Goal: Navigation & Orientation: Find specific page/section

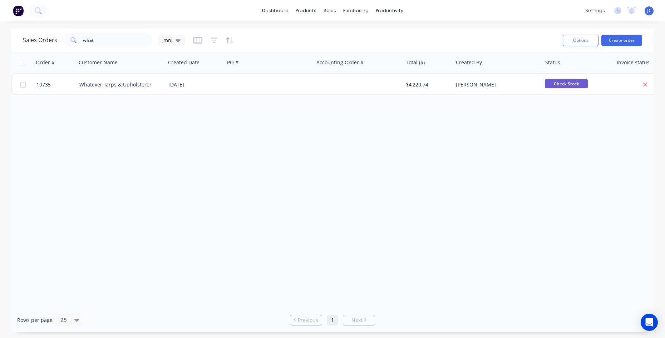
click at [16, 6] on img at bounding box center [18, 10] width 11 height 11
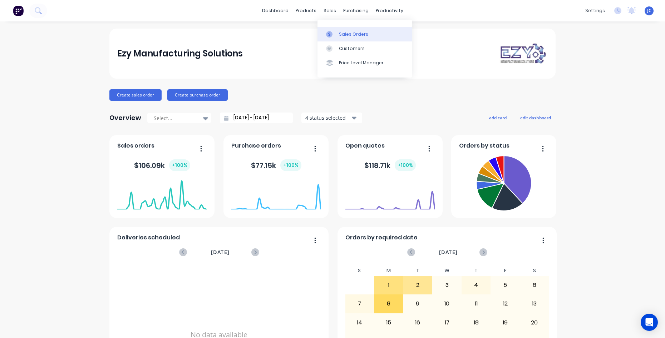
click at [343, 35] on div "Sales Orders" at bounding box center [353, 34] width 29 height 6
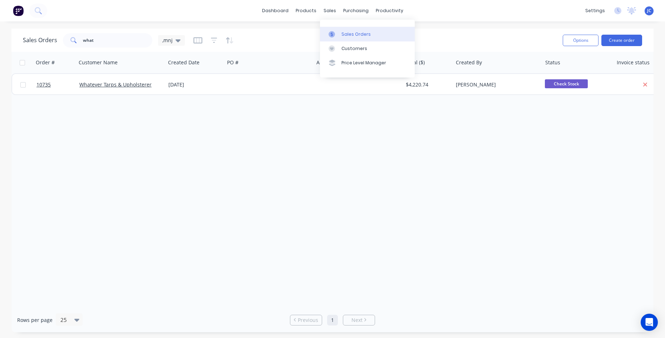
click at [346, 31] on div "Sales Orders" at bounding box center [356, 34] width 29 height 6
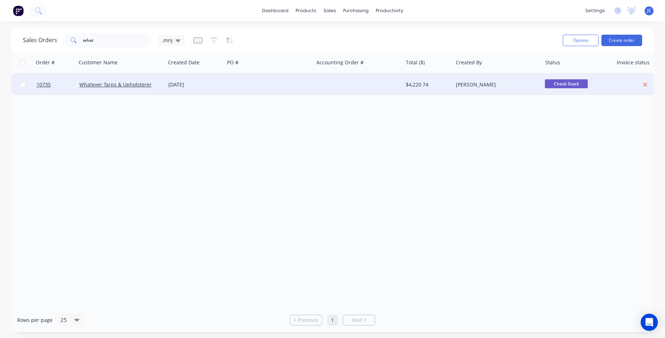
click at [641, 82] on div at bounding box center [646, 85] width 58 height 6
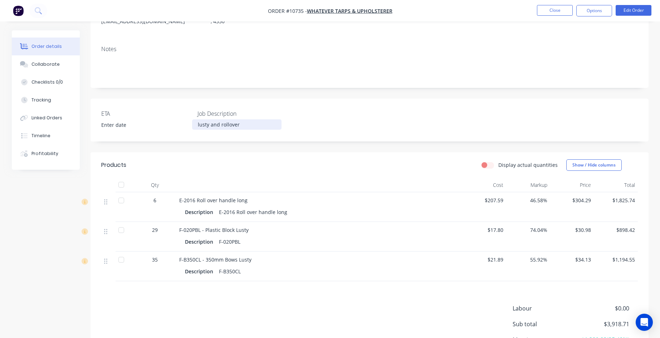
scroll to position [163, 0]
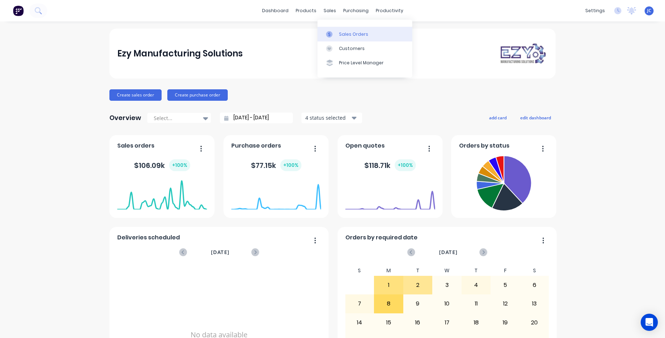
click at [348, 35] on div "Sales Orders" at bounding box center [353, 34] width 29 height 6
click at [344, 33] on div "Sales Orders" at bounding box center [353, 34] width 29 height 6
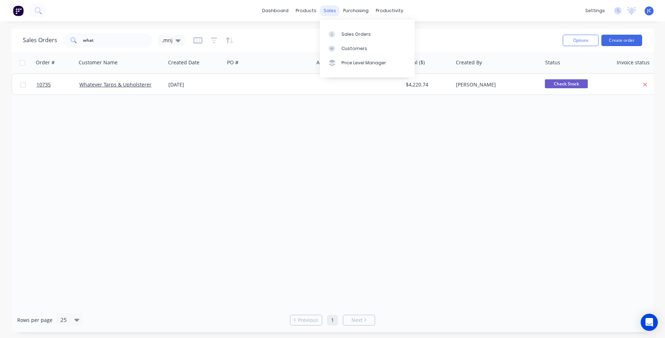
click at [326, 14] on div "sales" at bounding box center [330, 10] width 20 height 11
click at [333, 35] on icon at bounding box center [332, 34] width 6 height 6
drag, startPoint x: 216, startPoint y: 137, endPoint x: 186, endPoint y: 123, distance: 33.5
click at [216, 133] on div "Order # Customer Name Created Date PO # Accounting Order # Total ($) Created By…" at bounding box center [332, 180] width 643 height 256
click at [7, 220] on div "Sales Orders what ,mnj Options Create order Order # Customer Name Created Date …" at bounding box center [332, 181] width 665 height 304
